Goal: Task Accomplishment & Management: Manage account settings

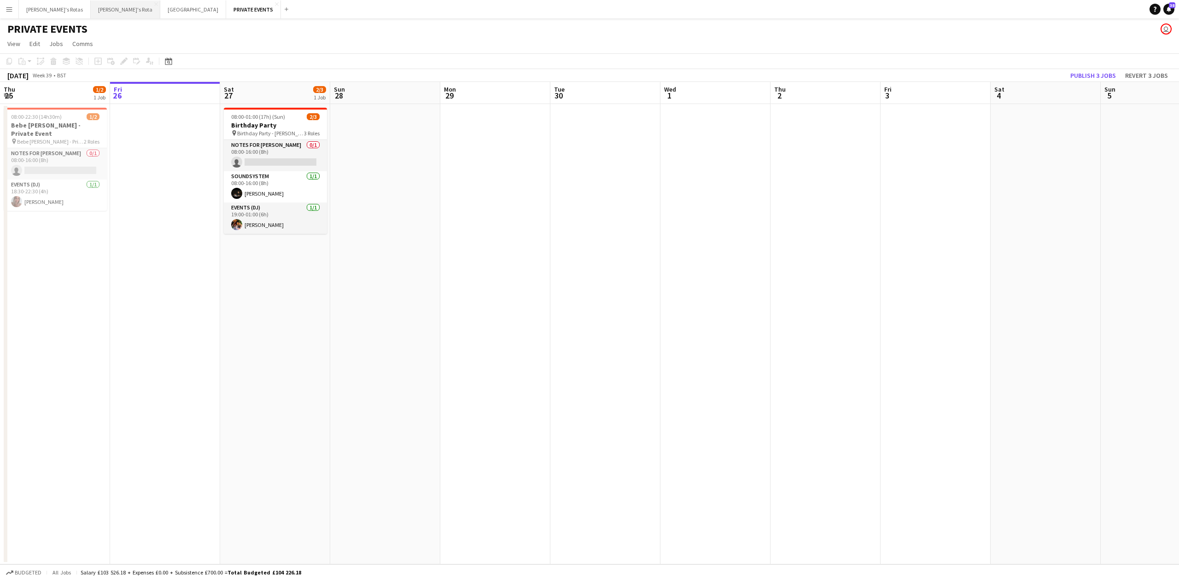
click at [91, 10] on button "[PERSON_NAME]'s Rota Close" at bounding box center [126, 9] width 70 height 18
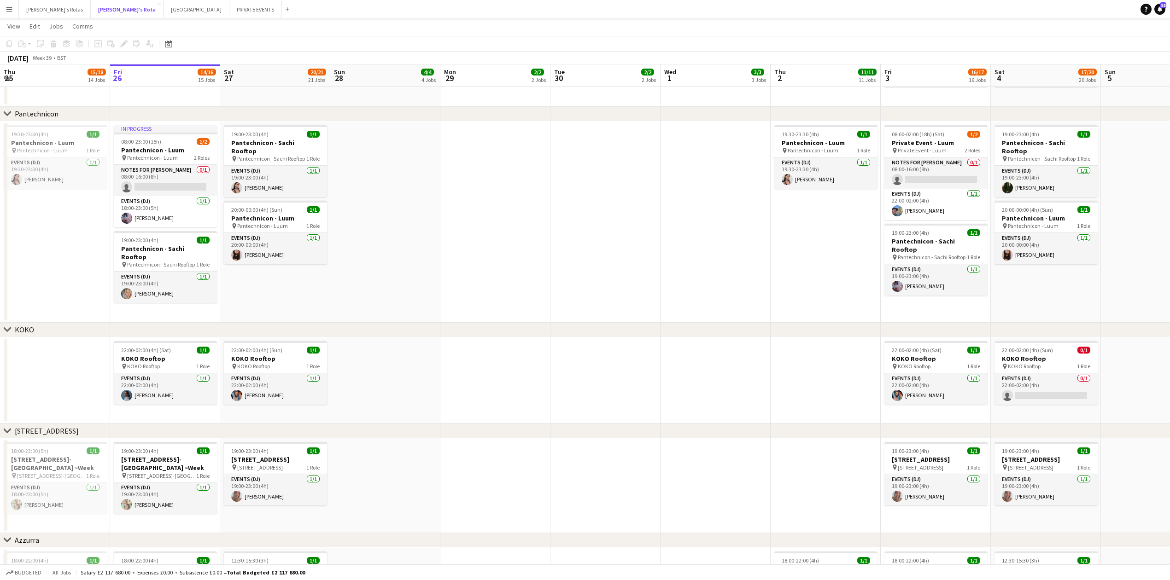
scroll to position [1228, 0]
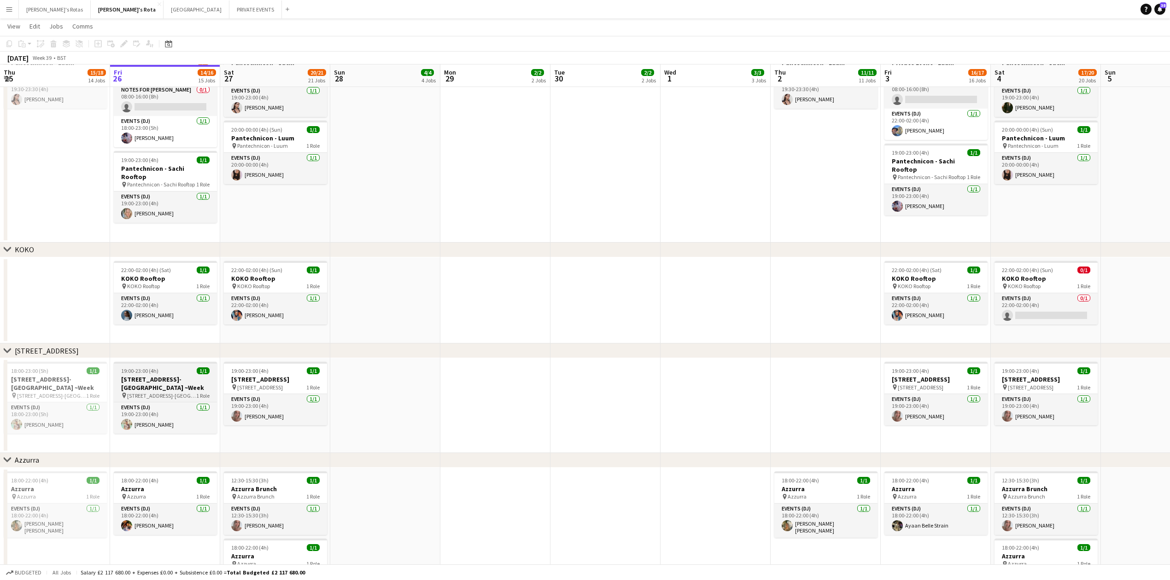
click at [150, 392] on div "pin [STREET_ADDRESS]-[GEOGRAPHIC_DATA] ~Week 1 Role" at bounding box center [165, 395] width 103 height 7
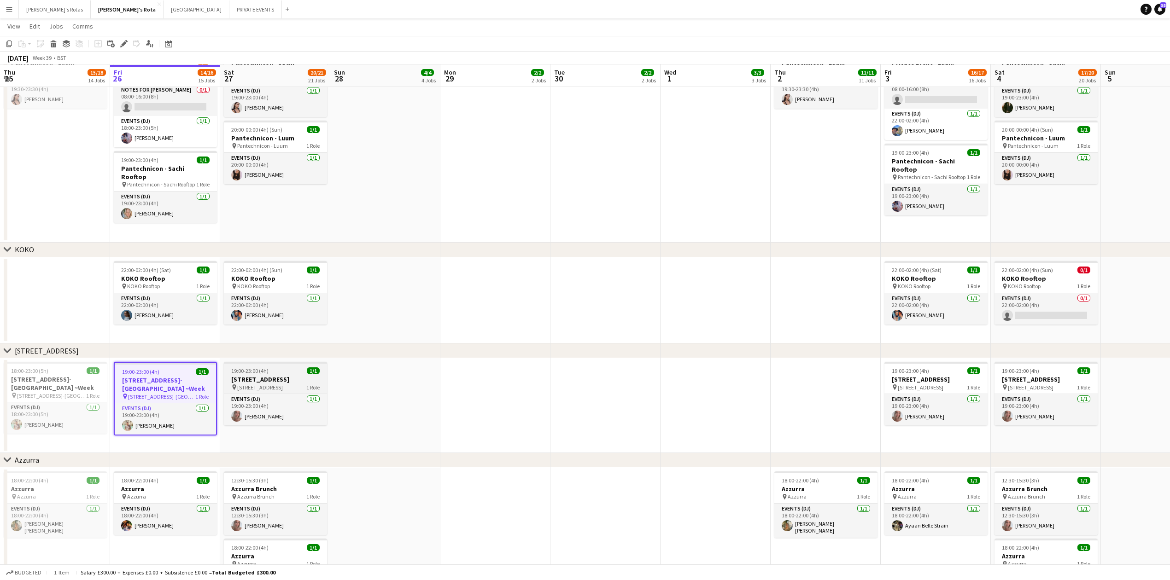
click at [261, 376] on h3 "[STREET_ADDRESS]" at bounding box center [275, 379] width 103 height 8
click at [125, 46] on icon "Edit" at bounding box center [123, 43] width 7 height 7
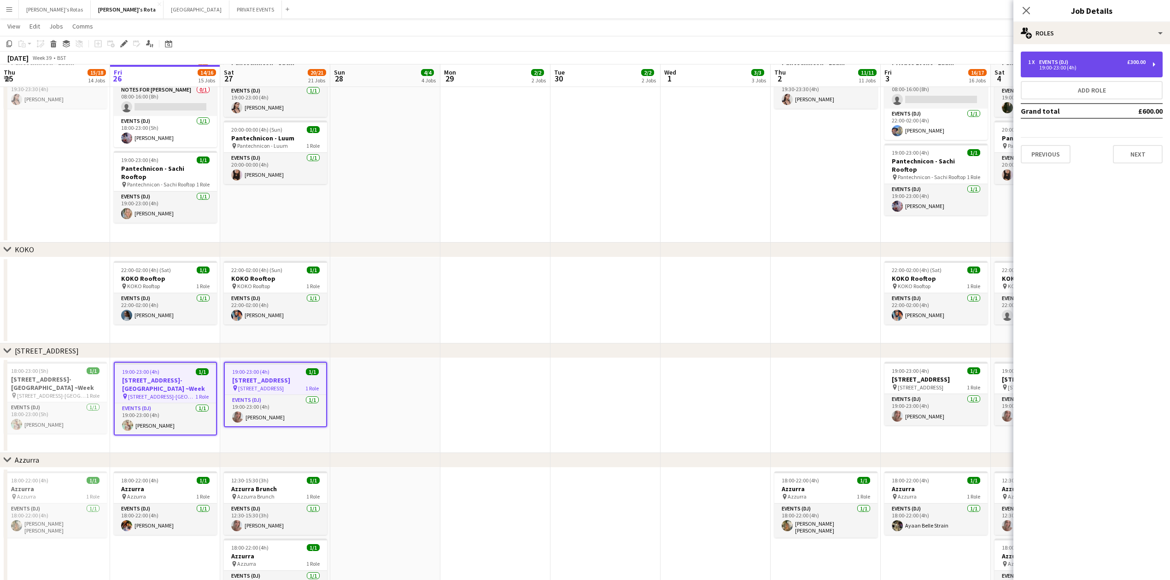
click at [1075, 67] on div "19:00-23:00 (4h)" at bounding box center [1086, 67] width 117 height 5
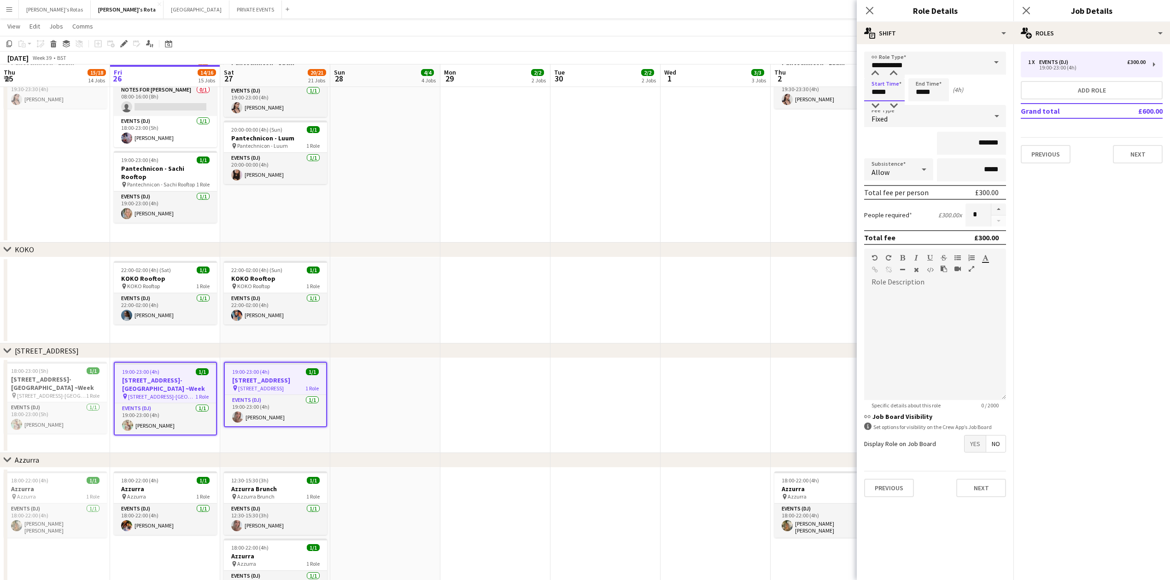
click at [895, 96] on input "*****" at bounding box center [884, 89] width 41 height 23
type input "*****"
click at [879, 105] on div at bounding box center [875, 105] width 18 height 9
click at [1135, 155] on button "Next" at bounding box center [1138, 154] width 50 height 18
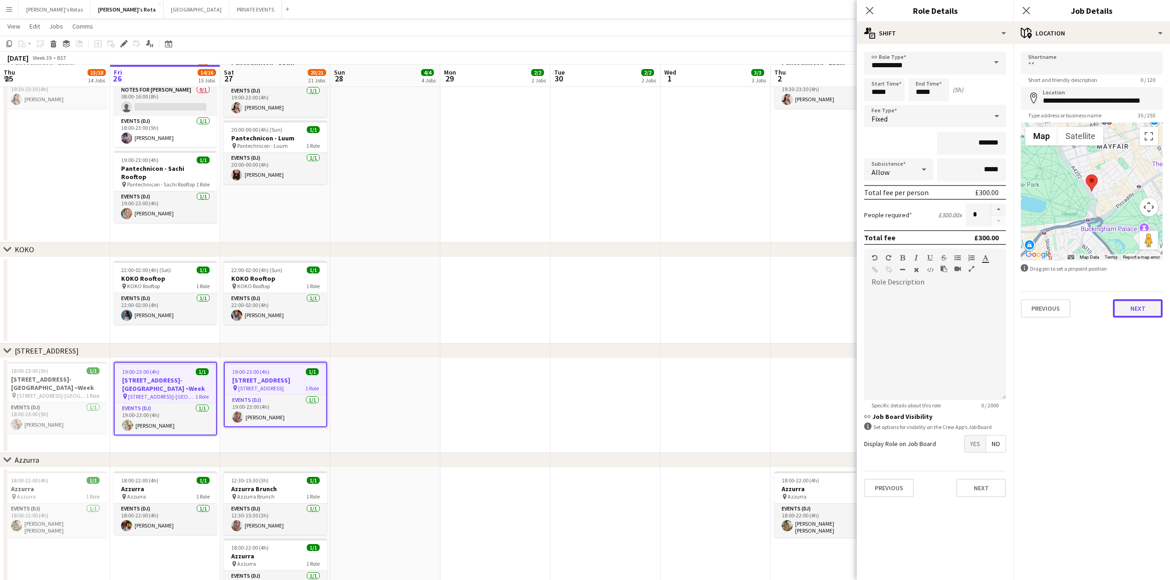
click at [1130, 308] on button "Next" at bounding box center [1138, 308] width 50 height 18
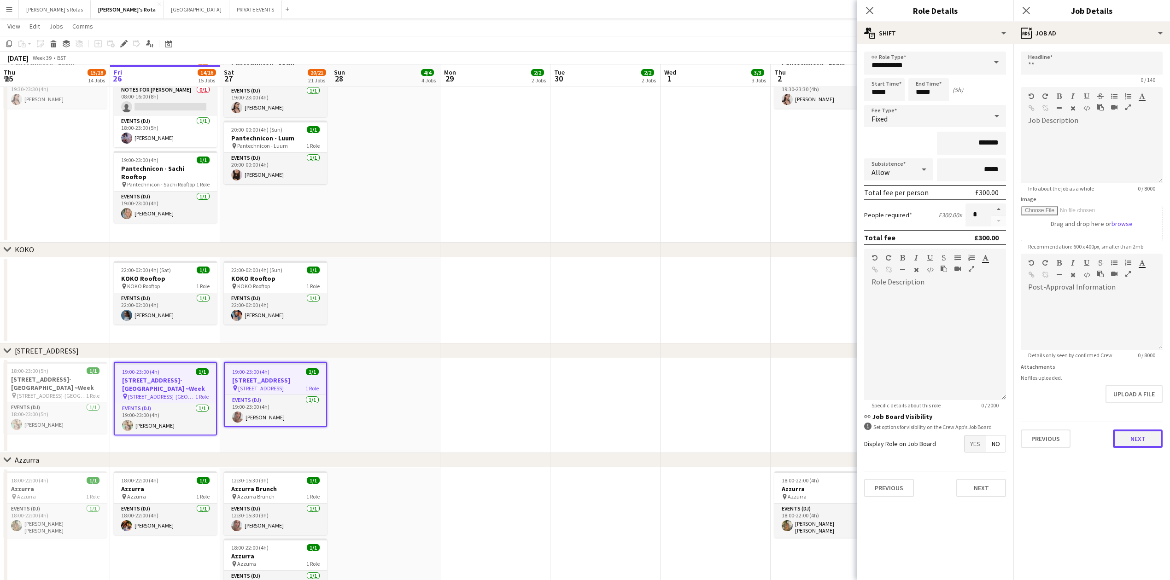
click at [1131, 443] on button "Next" at bounding box center [1138, 439] width 50 height 18
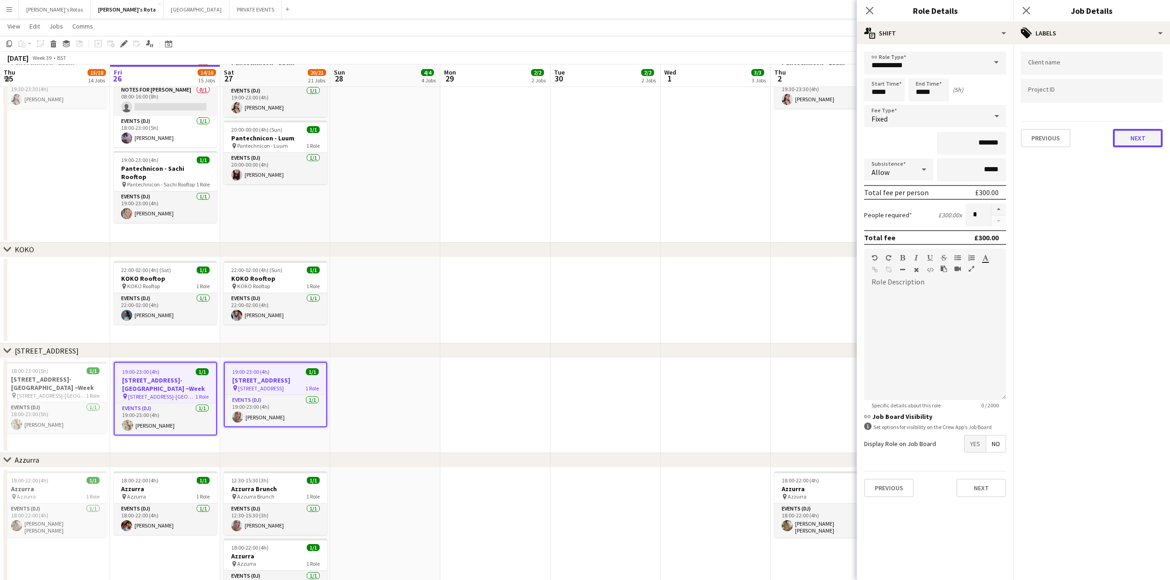
click at [1145, 129] on button "Next" at bounding box center [1138, 138] width 50 height 18
click at [1134, 96] on button "Next" at bounding box center [1138, 95] width 50 height 18
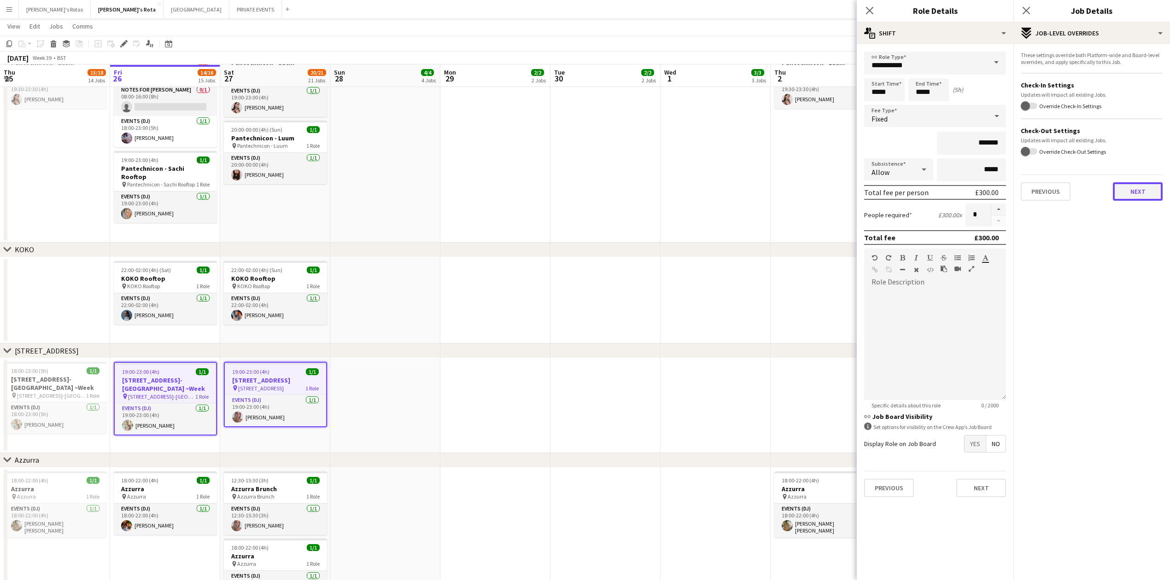
click at [1141, 186] on button "Next" at bounding box center [1138, 191] width 50 height 18
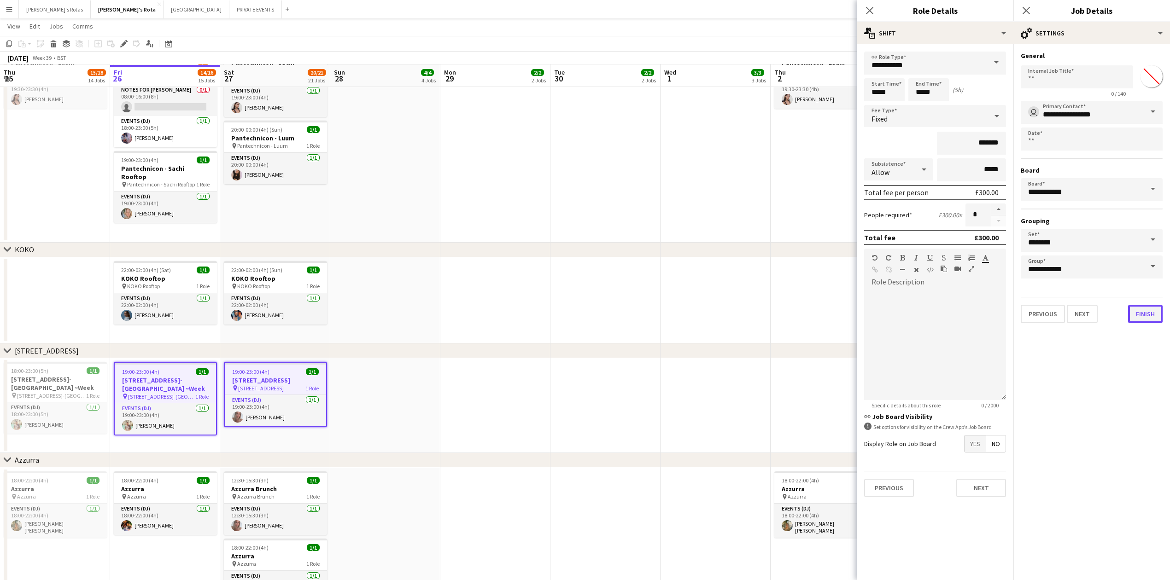
click at [1140, 310] on button "Finish" at bounding box center [1145, 314] width 35 height 18
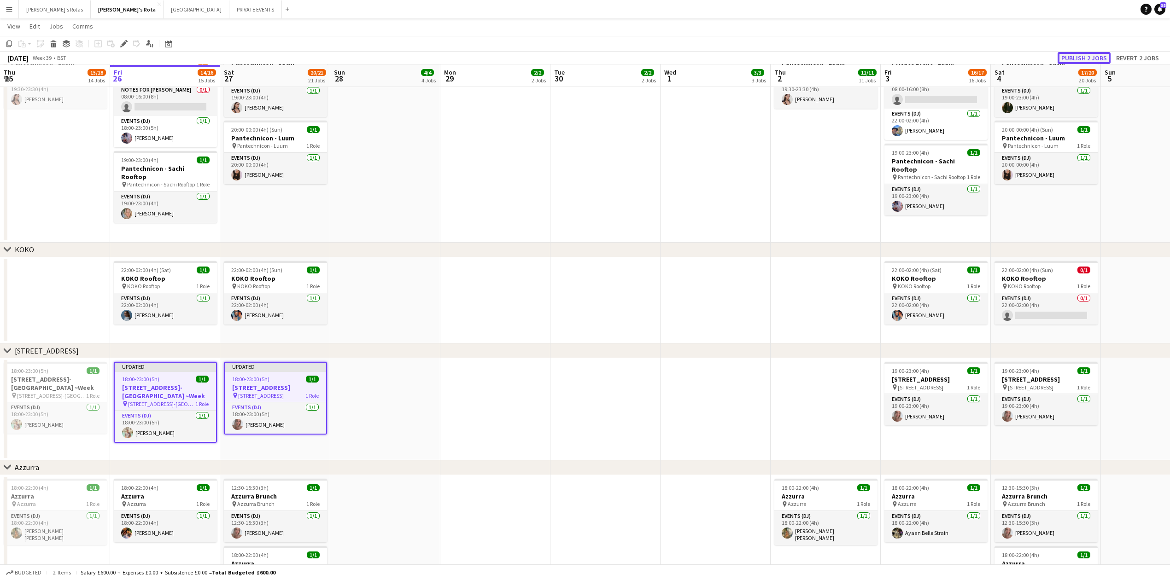
click at [1080, 58] on button "Publish 2 jobs" at bounding box center [1084, 58] width 53 height 12
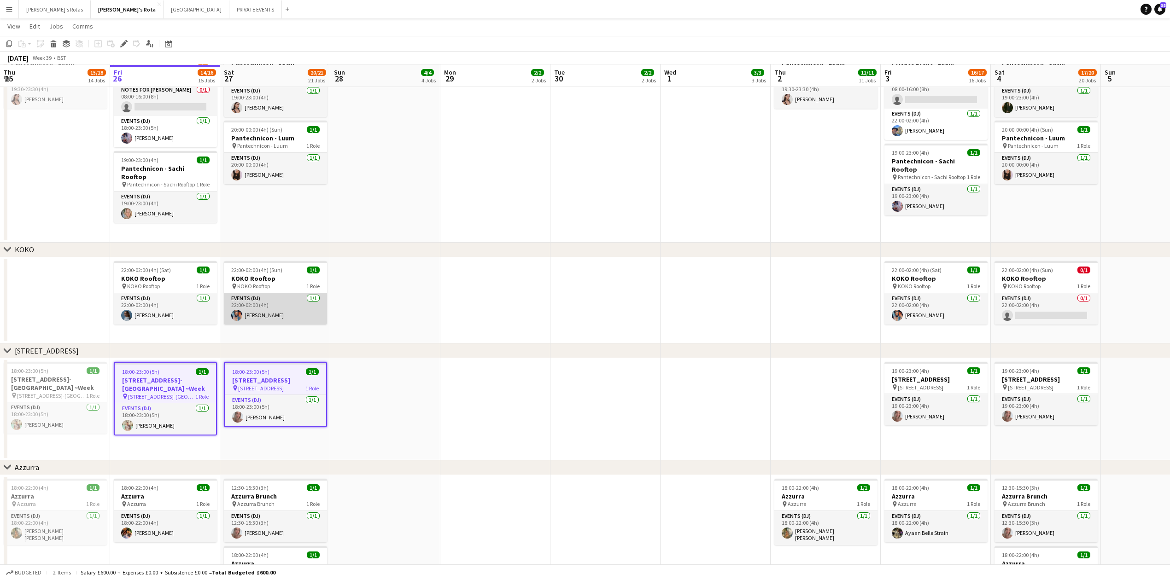
click at [301, 312] on app-card-role "Events (DJ) [DATE] 22:00-02:00 (4h) [PERSON_NAME]" at bounding box center [275, 308] width 103 height 31
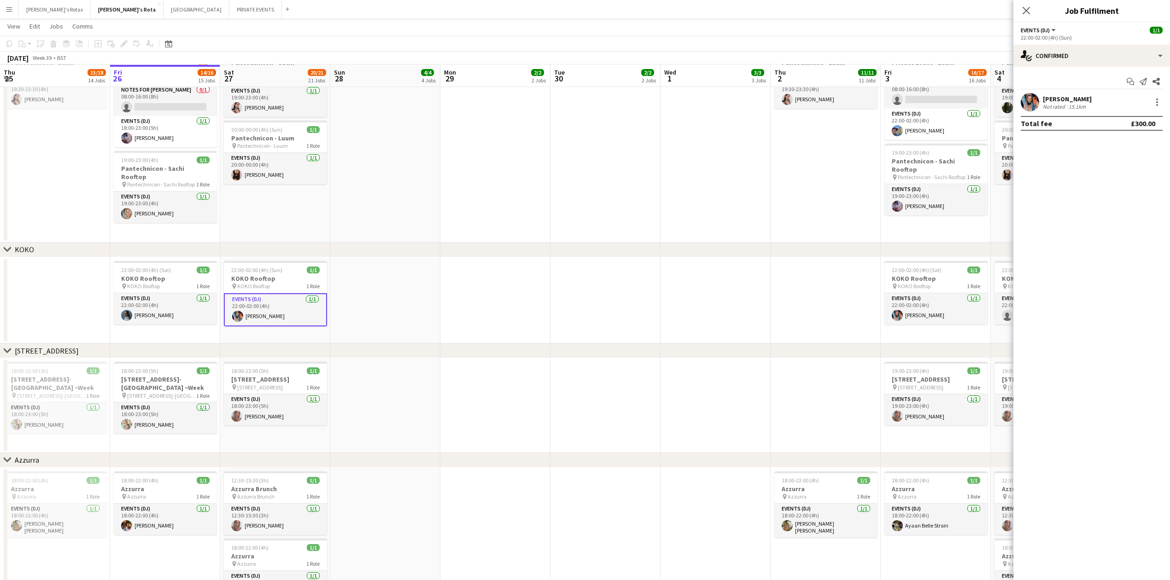
click at [114, 439] on app-date-cell "18:00-23:00 (5h) 1/1 45 [GEOGRAPHIC_DATA][PERSON_NAME][GEOGRAPHIC_DATA] ~Week p…" at bounding box center [165, 405] width 110 height 95
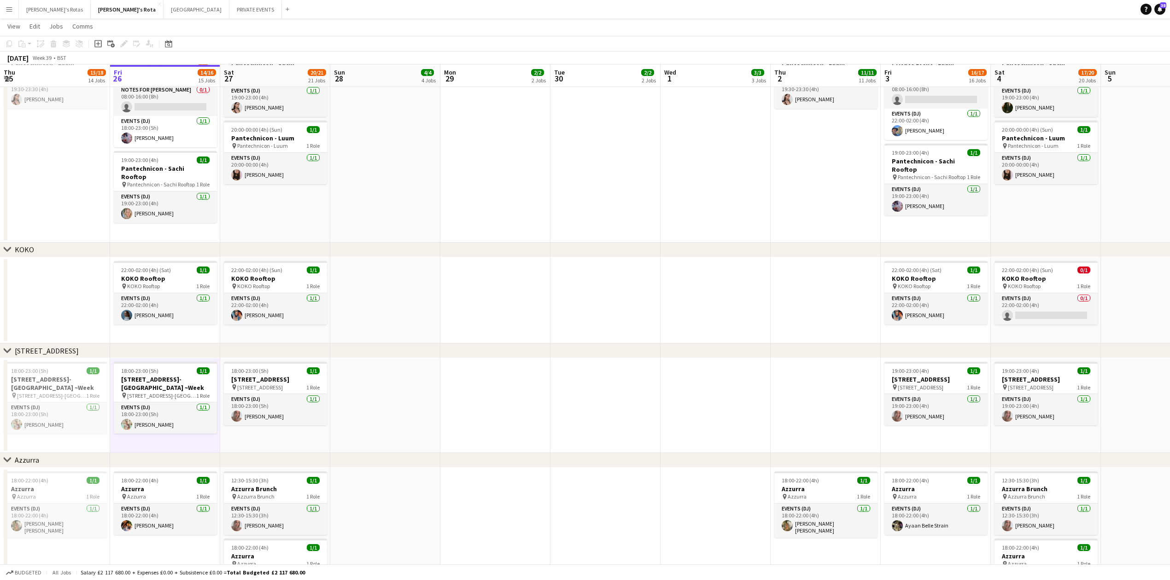
click at [387, 216] on app-date-cell at bounding box center [385, 141] width 110 height 201
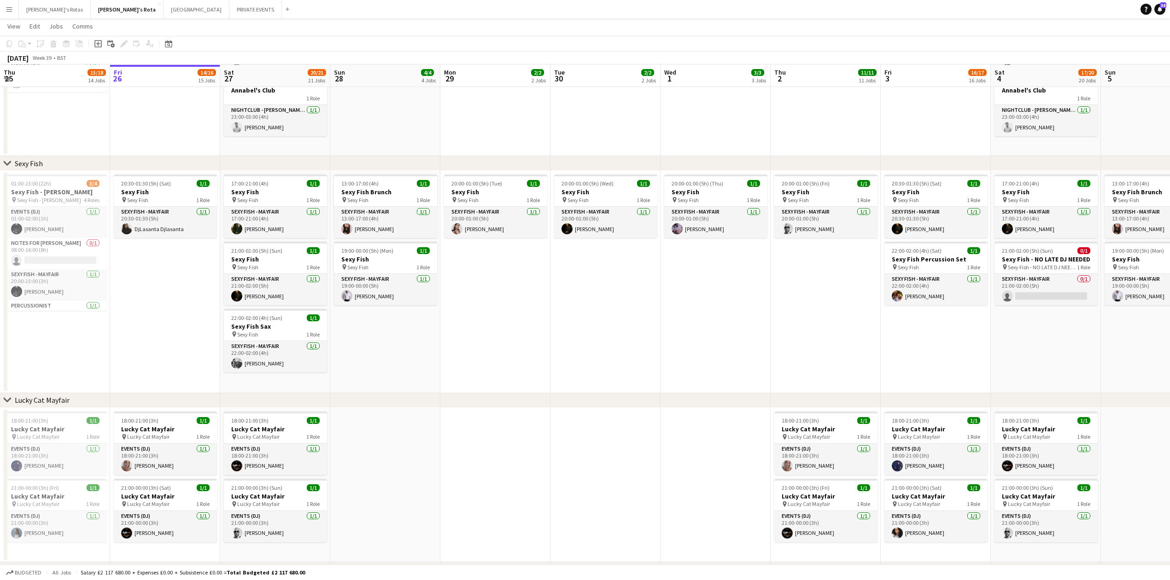
scroll to position [0, 0]
